Goal: Navigation & Orientation: Find specific page/section

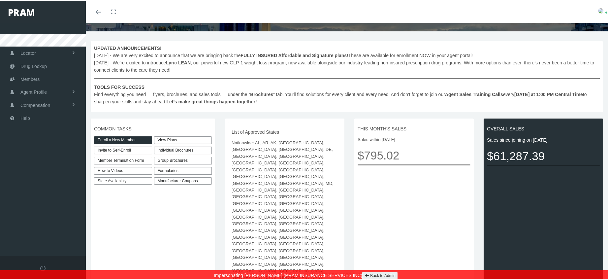
scroll to position [132, 0]
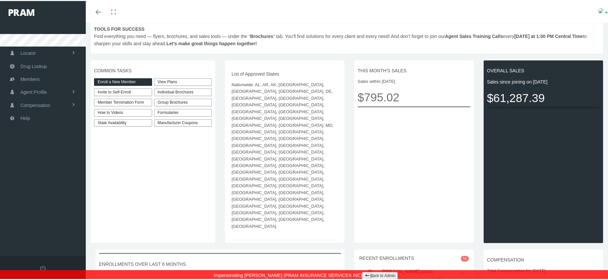
click at [177, 111] on div "Formularies" at bounding box center [183, 112] width 58 height 8
click at [181, 92] on div "Individual Brochures" at bounding box center [183, 91] width 58 height 8
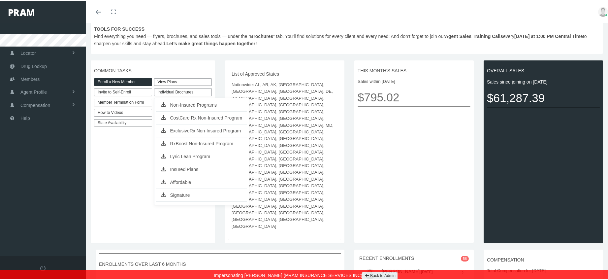
click at [181, 92] on div "Individual Brochures" at bounding box center [183, 91] width 58 height 8
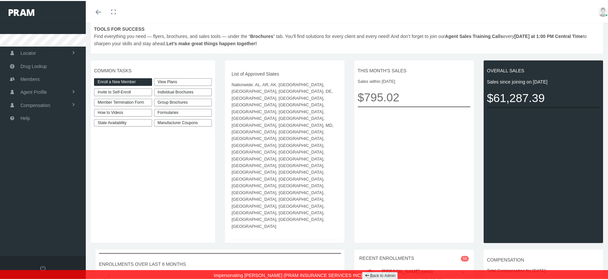
click at [179, 111] on div "Formularies" at bounding box center [183, 112] width 58 height 8
click at [26, 183] on div "Locator Pharmacy Cannabis Provider Drug Lookup View" at bounding box center [45, 138] width 91 height 233
click at [187, 100] on div "Group Brochures" at bounding box center [183, 102] width 58 height 8
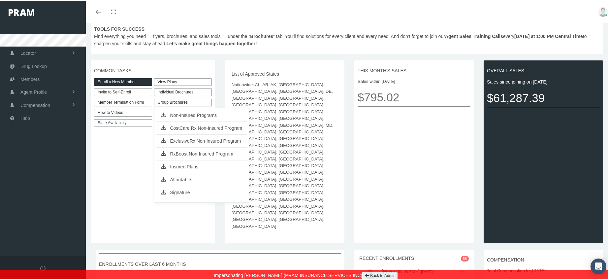
click at [195, 93] on div "Individual Brochures" at bounding box center [183, 91] width 58 height 8
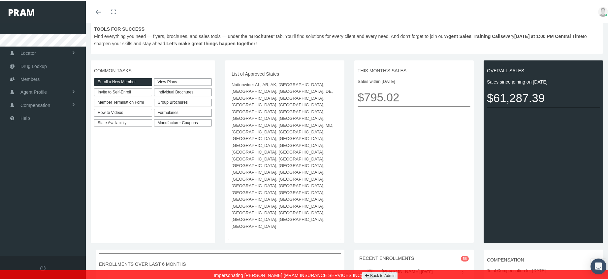
click at [195, 93] on div "Individual Brochures" at bounding box center [183, 91] width 58 height 8
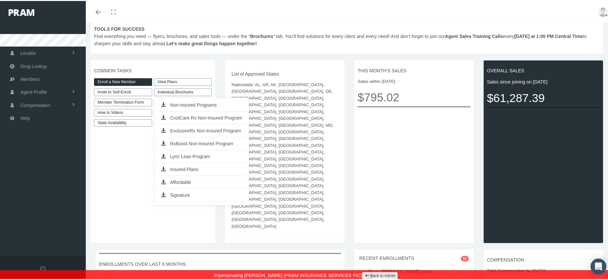
click at [4, 182] on div "Locator Pharmacy Cannabis Provider Drug Lookup View" at bounding box center [45, 138] width 91 height 233
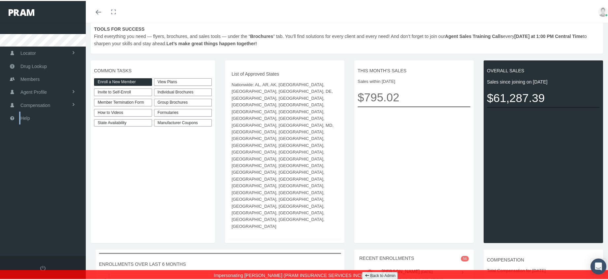
click at [4, 182] on div "Locator Pharmacy Cannabis Provider Drug Lookup View" at bounding box center [45, 138] width 91 height 233
click at [196, 103] on div "Group Brochures" at bounding box center [183, 102] width 58 height 8
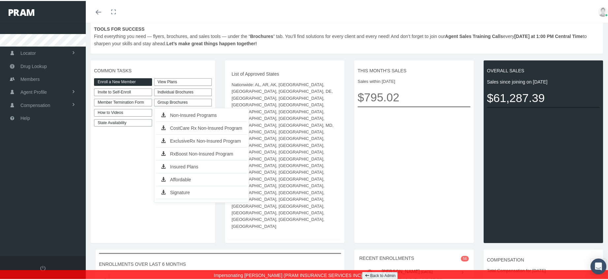
click at [49, 176] on div "Locator Pharmacy Cannabis Provider Drug Lookup View" at bounding box center [45, 138] width 91 height 233
